Goal: Navigation & Orientation: Find specific page/section

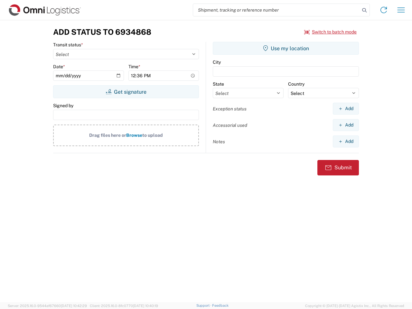
click at [277, 10] on input "search" at bounding box center [276, 10] width 167 height 12
click at [364, 10] on icon at bounding box center [364, 10] width 9 height 9
click at [384, 10] on icon at bounding box center [384, 10] width 10 height 10
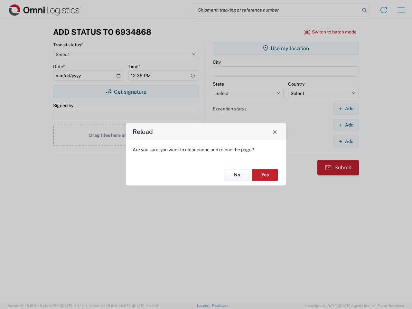
click at [331, 32] on div "Reload Are you sure, you want to clear cache and reload the page? No Yes" at bounding box center [206, 154] width 412 height 309
click at [126, 92] on div "Reload Are you sure, you want to clear cache and reload the page? No Yes" at bounding box center [206, 154] width 412 height 309
click at [286, 48] on div "Reload Are you sure, you want to clear cache and reload the page? No Yes" at bounding box center [206, 154] width 412 height 309
click at [346, 108] on div "Reload Are you sure, you want to clear cache and reload the page? No Yes" at bounding box center [206, 154] width 412 height 309
click at [346, 125] on div "Reload Are you sure, you want to clear cache and reload the page? No Yes" at bounding box center [206, 154] width 412 height 309
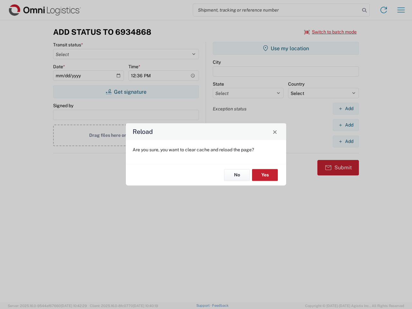
click at [346, 141] on div "Reload Are you sure, you want to clear cache and reload the page? No Yes" at bounding box center [206, 154] width 412 height 309
